Goal: Navigation & Orientation: Understand site structure

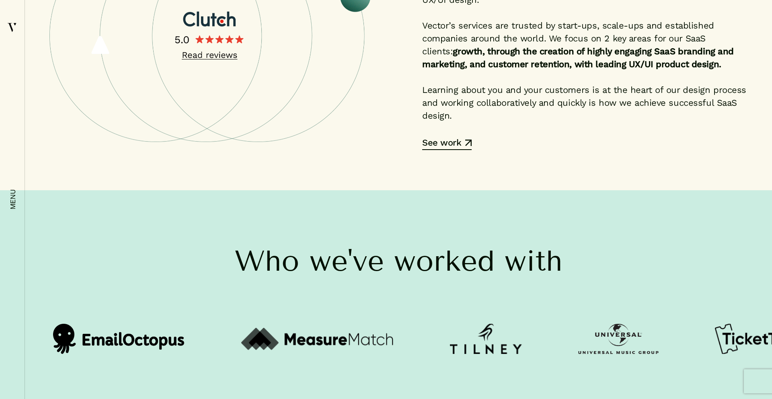
scroll to position [1876, 0]
drag, startPoint x: 484, startPoint y: 127, endPoint x: 616, endPoint y: 131, distance: 131.5
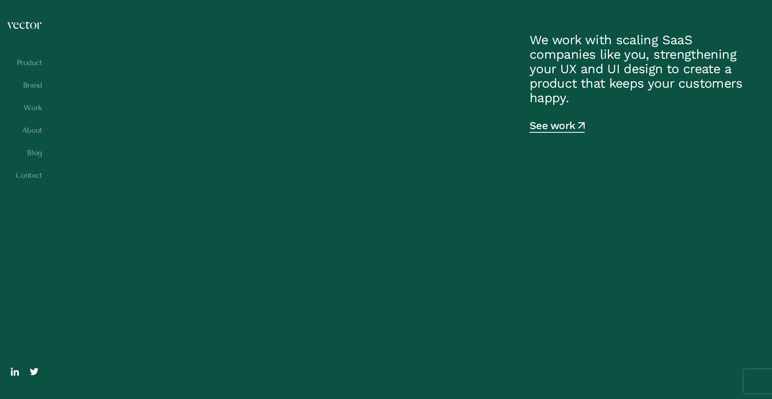
scroll to position [0, 0]
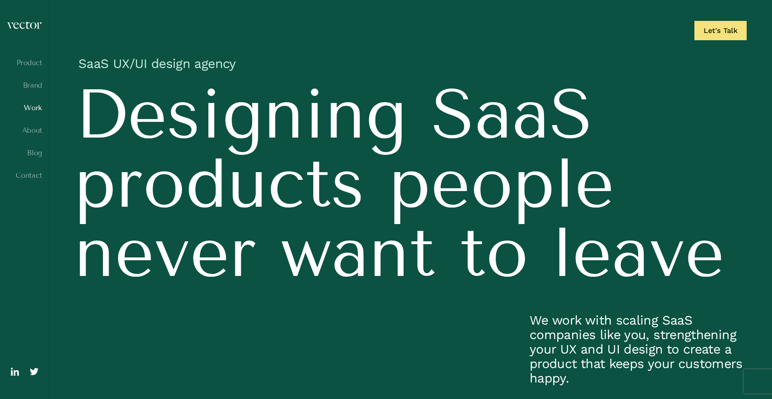
click at [37, 107] on link "Work" at bounding box center [24, 108] width 36 height 8
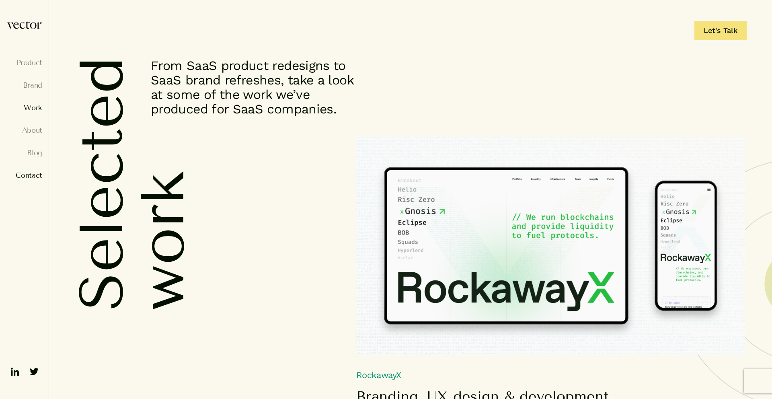
click at [33, 179] on link "Contact" at bounding box center [24, 175] width 36 height 8
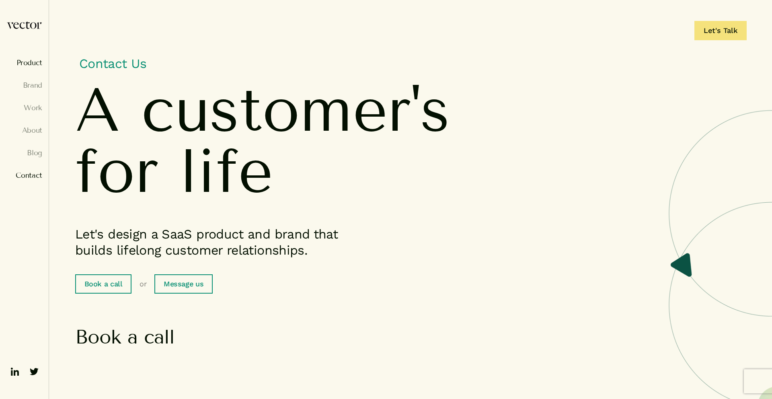
click at [25, 61] on link "Product" at bounding box center [24, 63] width 36 height 8
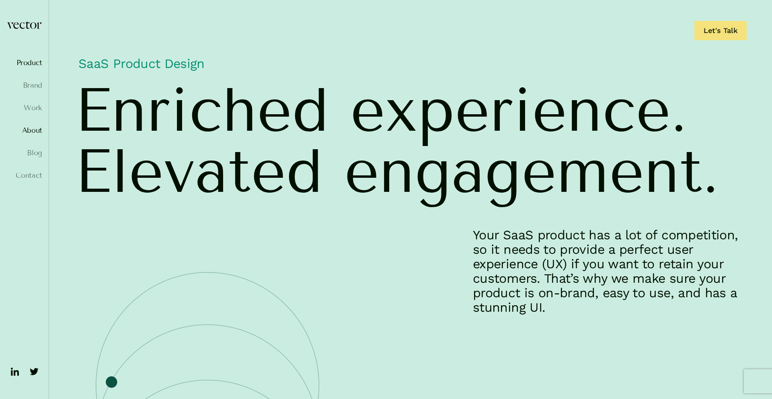
click at [34, 133] on link "About" at bounding box center [24, 130] width 36 height 8
click at [31, 131] on link "About" at bounding box center [24, 130] width 36 height 8
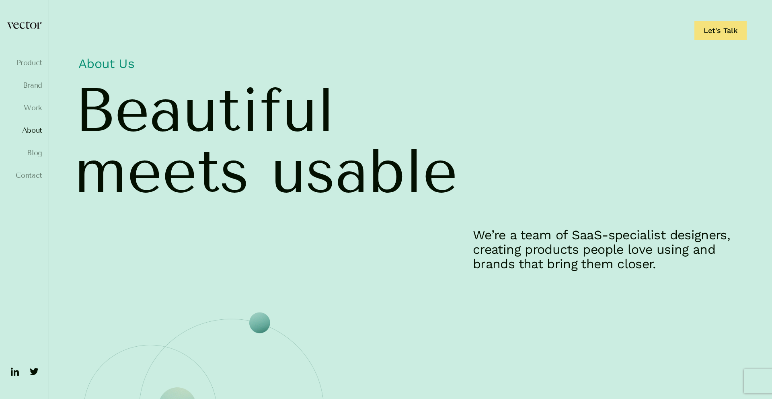
click at [580, 235] on p "We’re a team of SaaS-specialist designers, creating products people love using …" at bounding box center [610, 249] width 274 height 43
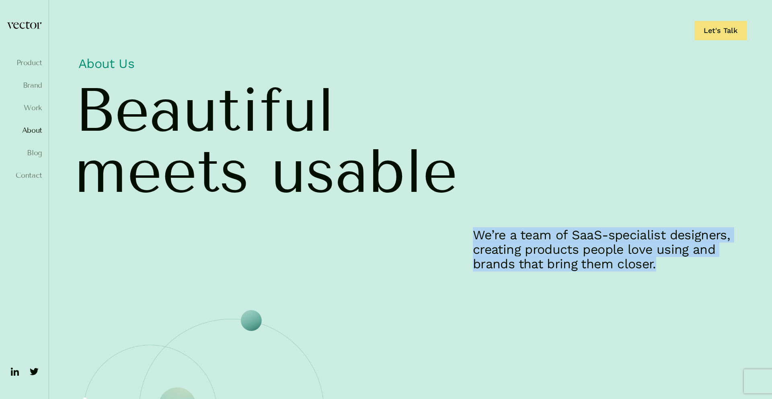
click at [580, 235] on p "We’re a team of SaaS-specialist designers, creating products people love using …" at bounding box center [610, 249] width 274 height 43
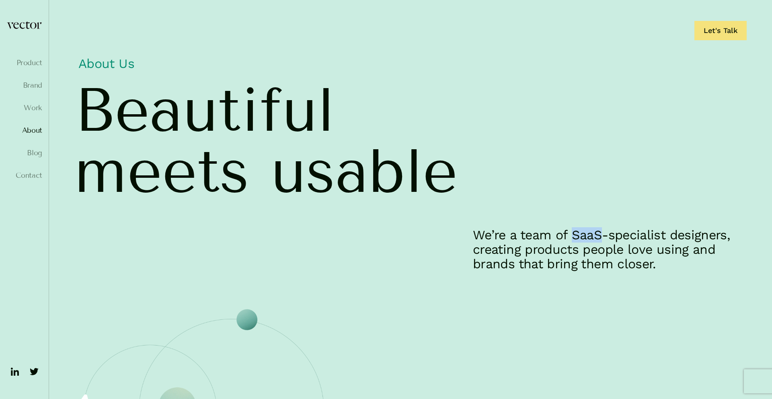
click at [580, 235] on p "We’re a team of SaaS-specialist designers, creating products people love using …" at bounding box center [610, 249] width 274 height 43
